Goal: Transaction & Acquisition: Purchase product/service

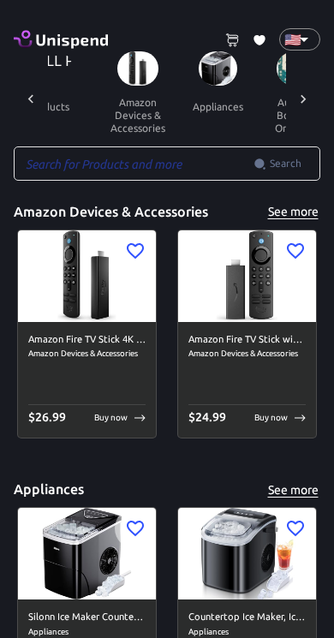
scroll to position [0, 41]
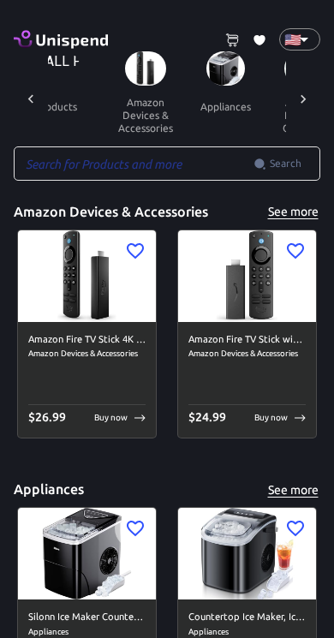
click at [209, 86] on button "appliances" at bounding box center [226, 106] width 78 height 41
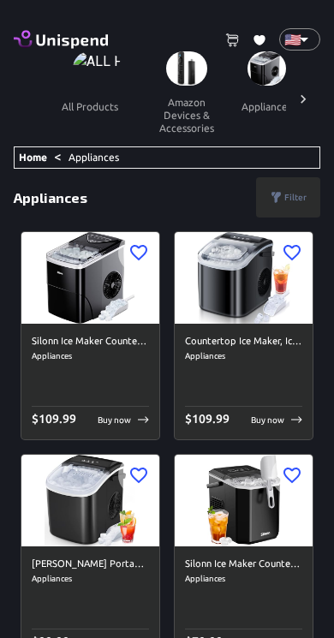
click at [205, 80] on span "amazon devices & accessories" at bounding box center [187, 94] width 82 height 86
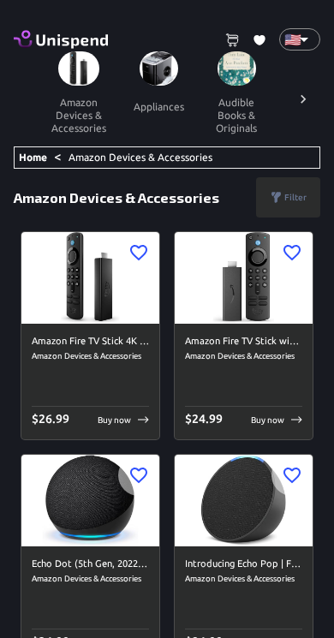
scroll to position [0, 116]
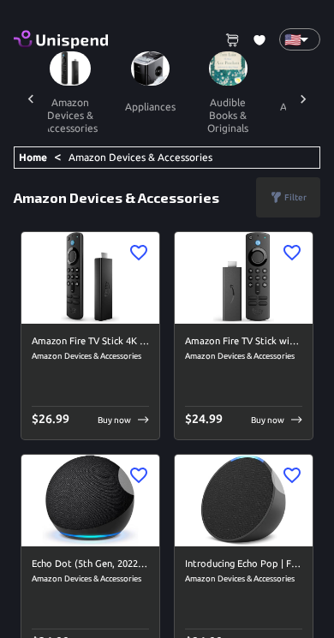
click at [118, 86] on button "appliances" at bounding box center [150, 106] width 78 height 41
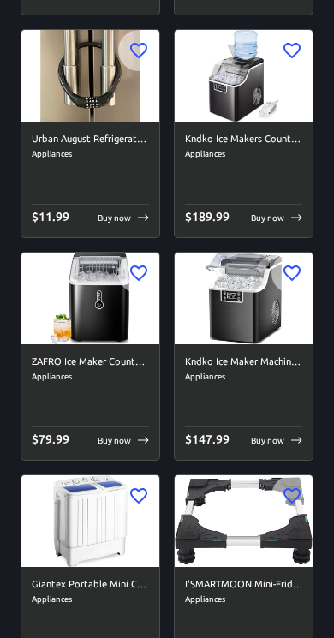
scroll to position [12447, 0]
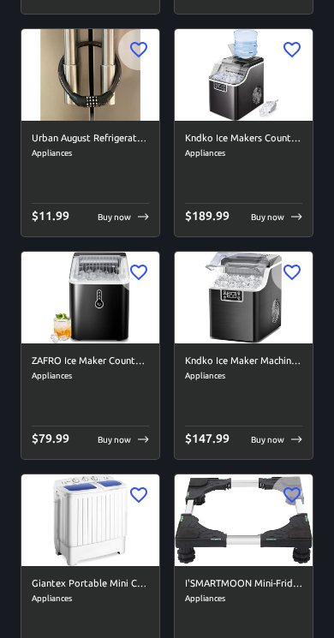
click at [283, 152] on span "Appliances" at bounding box center [243, 153] width 117 height 14
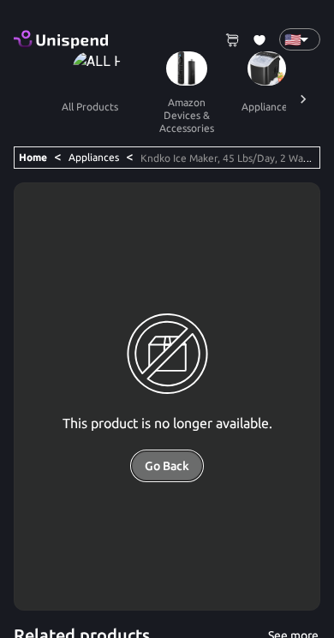
click at [168, 471] on button "Go Back" at bounding box center [167, 466] width 72 height 32
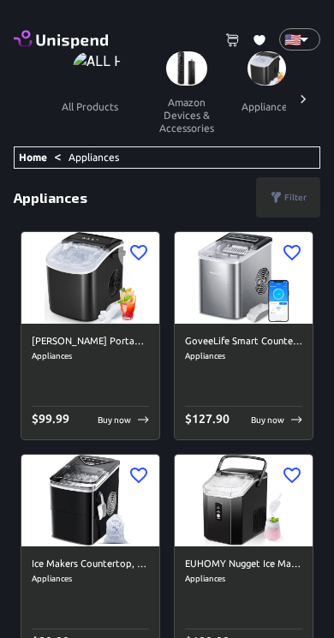
click at [287, 194] on p "Filter" at bounding box center [295, 197] width 22 height 13
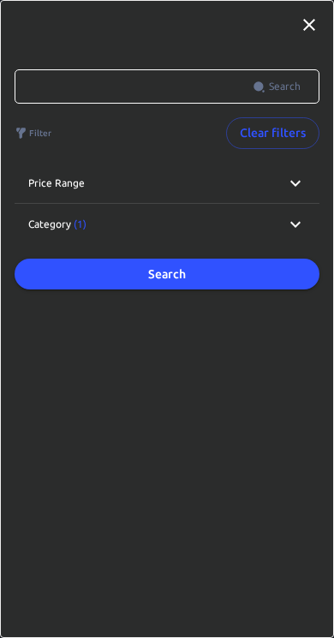
click at [302, 229] on icon at bounding box center [295, 224] width 21 height 21
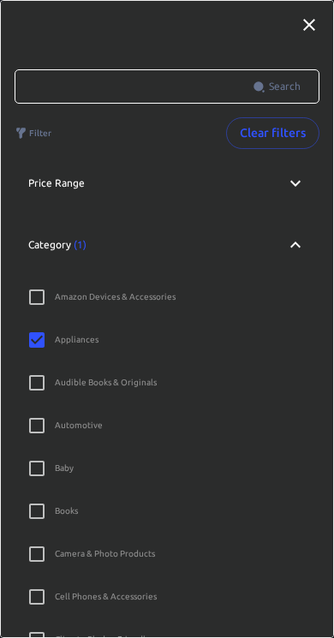
click at [295, 247] on icon at bounding box center [295, 245] width 21 height 21
